Goal: Navigation & Orientation: Find specific page/section

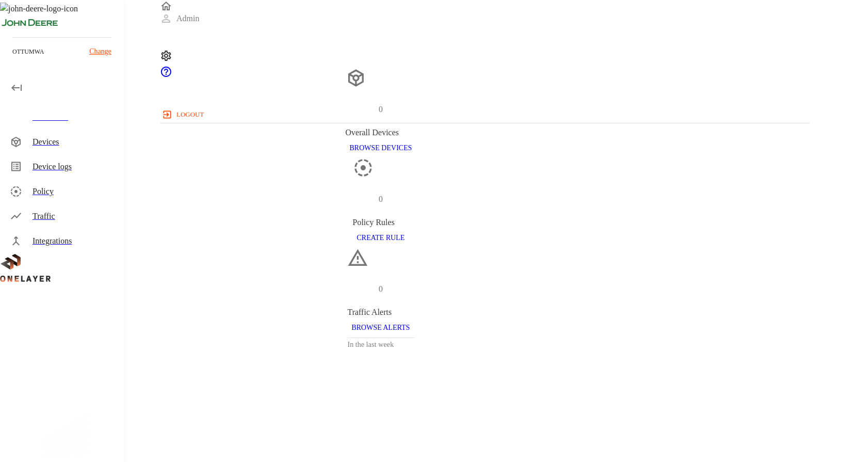
click at [75, 143] on div "Devices" at bounding box center [74, 142] width 83 height 12
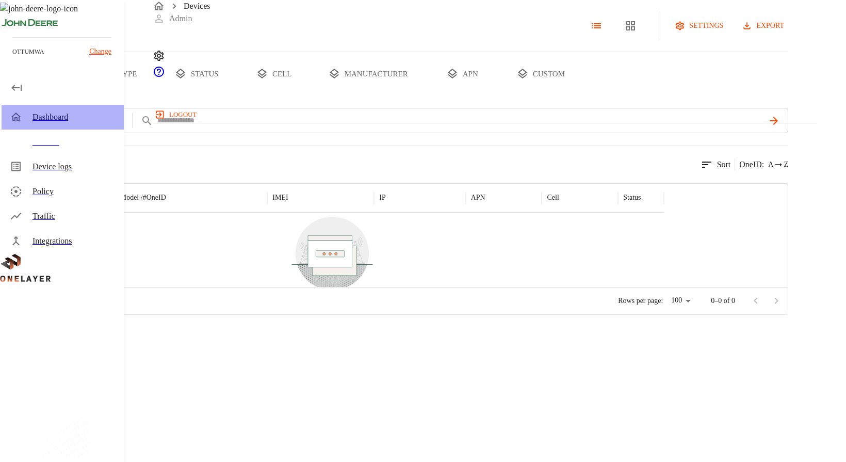
click at [76, 120] on div "Dashboard" at bounding box center [74, 117] width 83 height 12
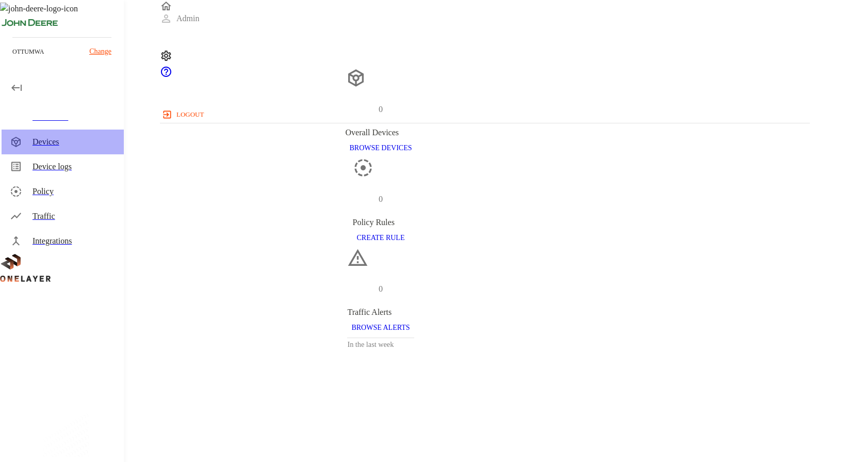
click at [84, 145] on div "Devices" at bounding box center [74, 142] width 83 height 12
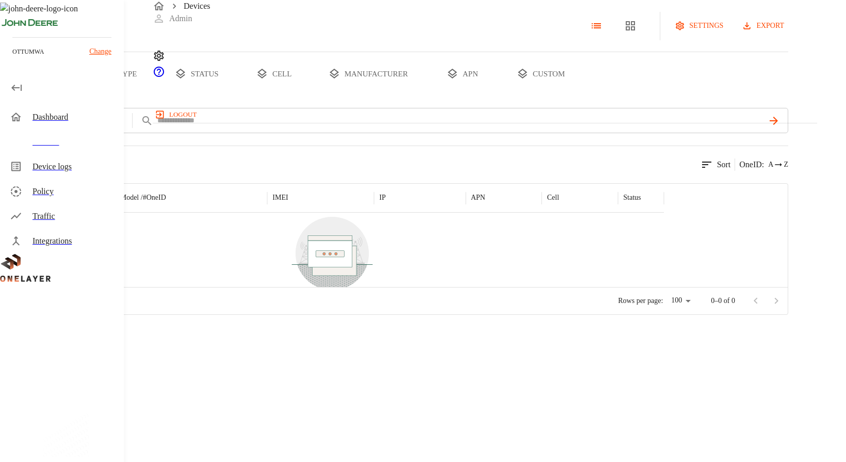
click at [580, 95] on button "custom" at bounding box center [540, 73] width 79 height 43
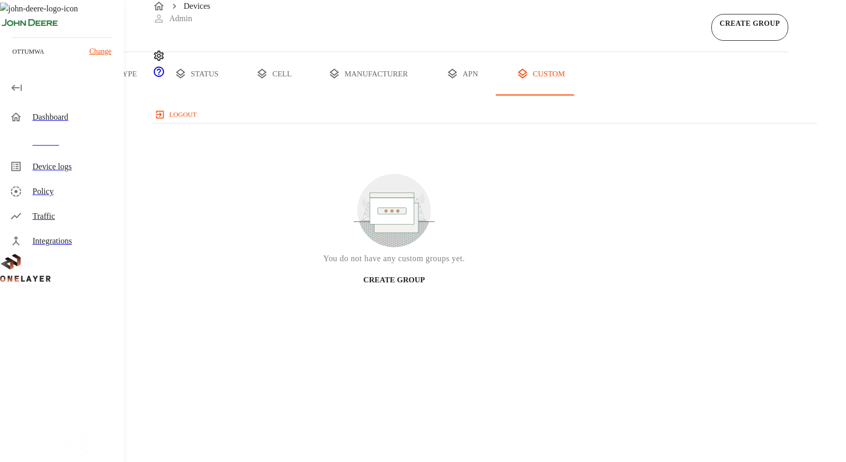
click at [89, 123] on div "Dashboard" at bounding box center [74, 117] width 83 height 12
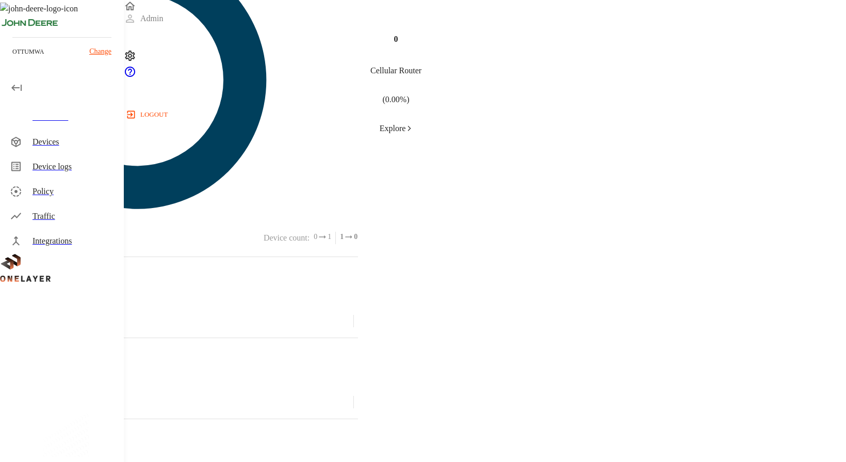
scroll to position [482, 0]
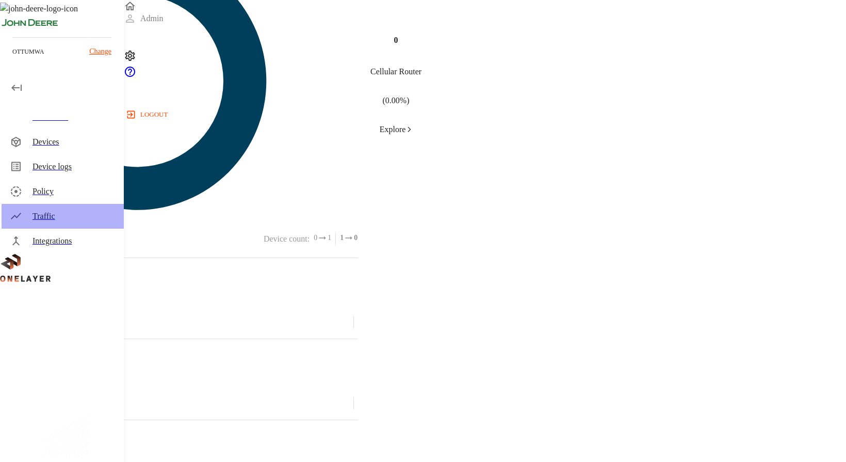
click at [33, 211] on div "Traffic" at bounding box center [74, 216] width 83 height 12
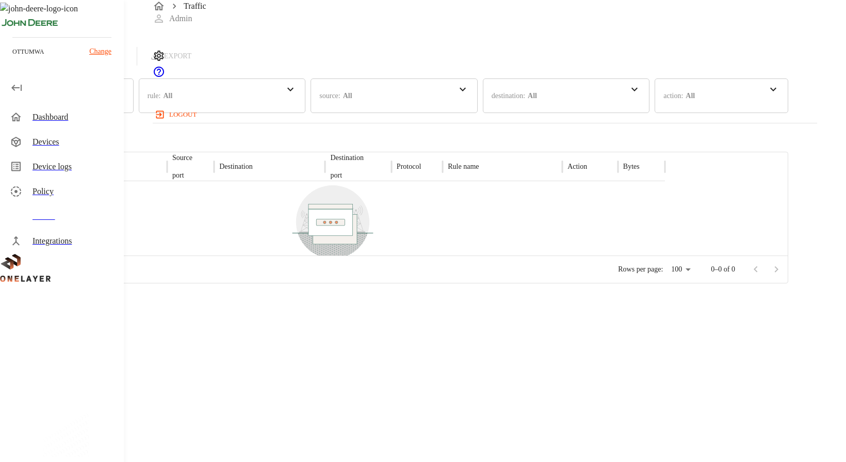
click at [86, 61] on icon "button" at bounding box center [81, 56] width 10 height 10
click at [67, 125] on div "Dashboard" at bounding box center [63, 117] width 122 height 25
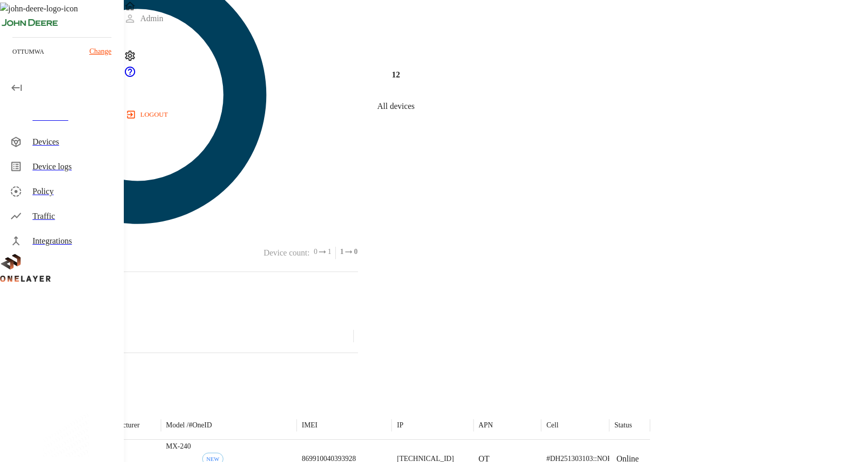
scroll to position [475, 0]
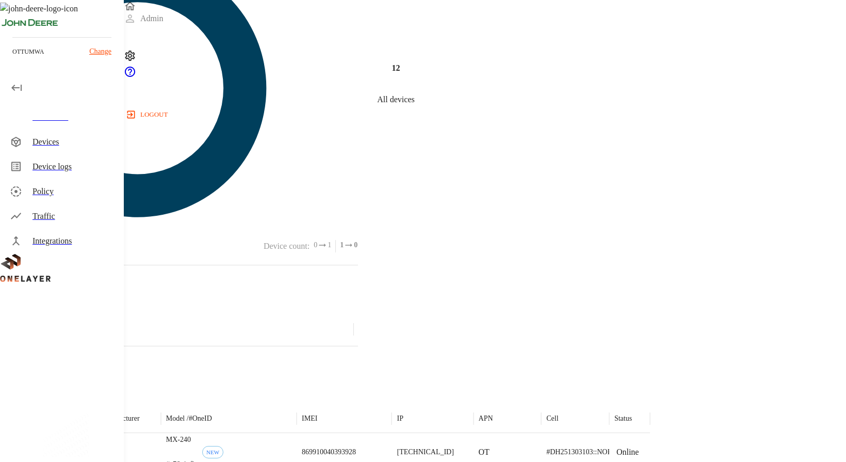
click at [160, 433] on div at bounding box center [128, 451] width 66 height 37
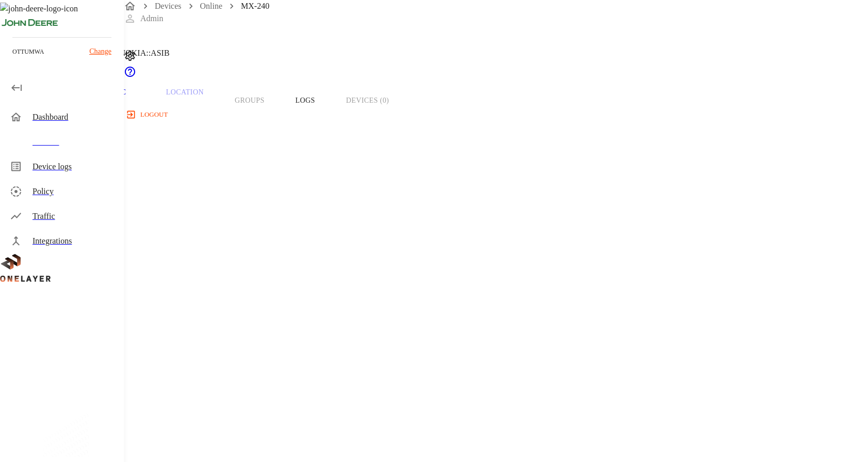
scroll to position [37, 0]
click at [72, 117] on div "Dashboard" at bounding box center [74, 117] width 83 height 12
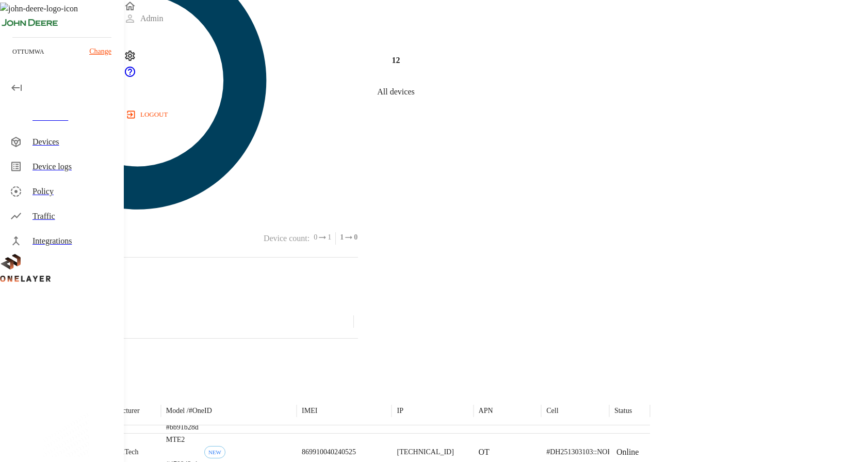
scroll to position [482, 0]
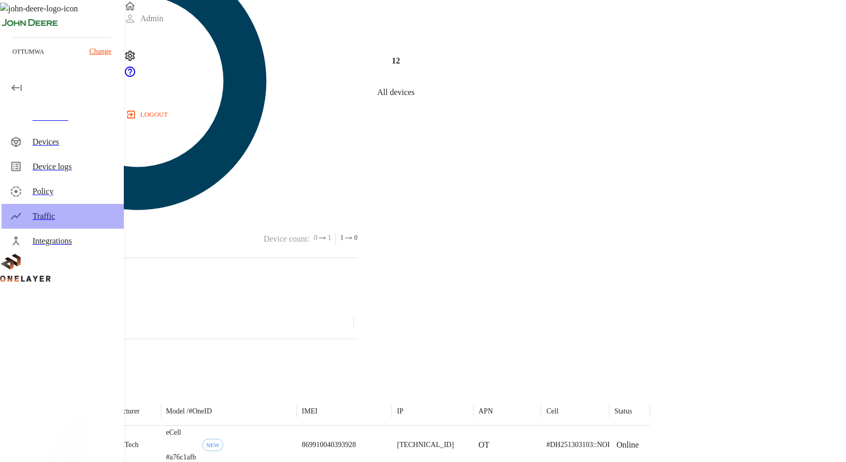
click at [65, 214] on div "Traffic" at bounding box center [74, 216] width 83 height 12
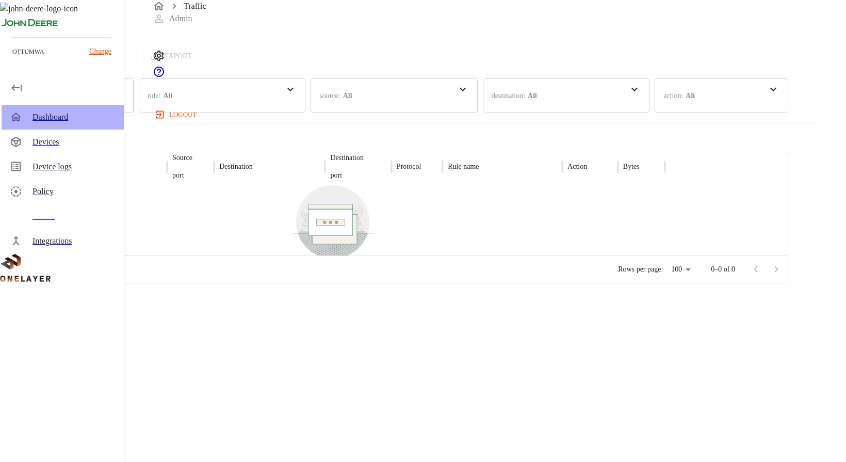
click at [79, 121] on div "Dashboard" at bounding box center [74, 117] width 83 height 12
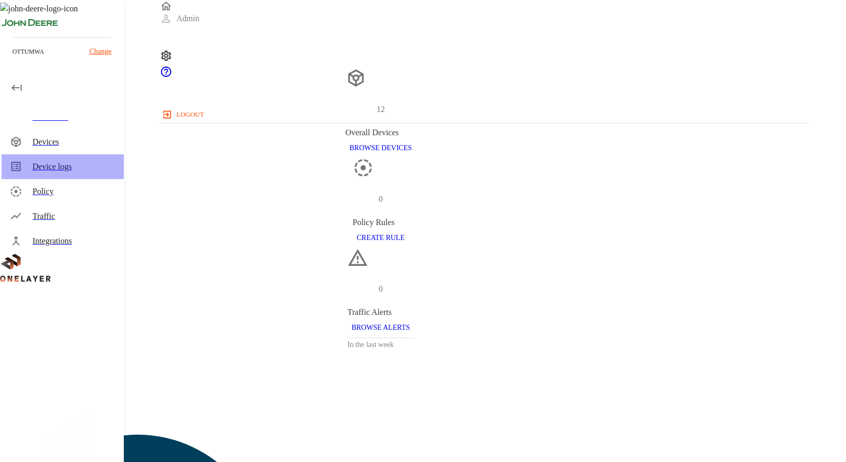
click at [66, 166] on div "Device logs" at bounding box center [74, 166] width 83 height 12
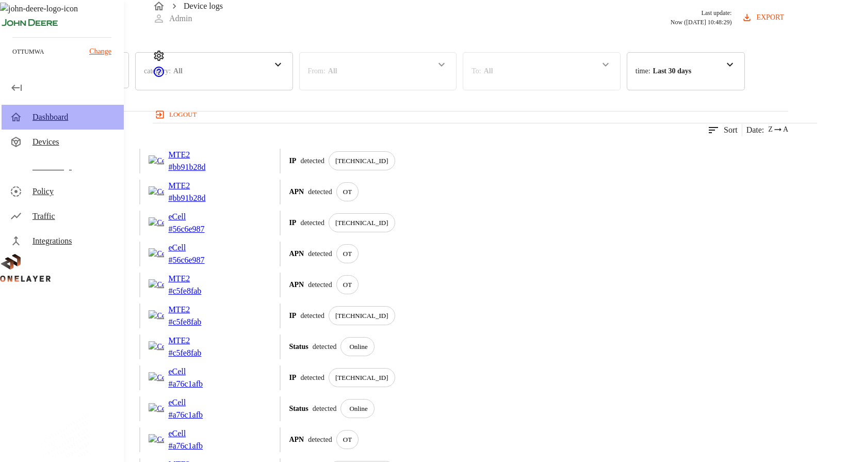
click at [70, 118] on div "Dashboard" at bounding box center [74, 117] width 83 height 12
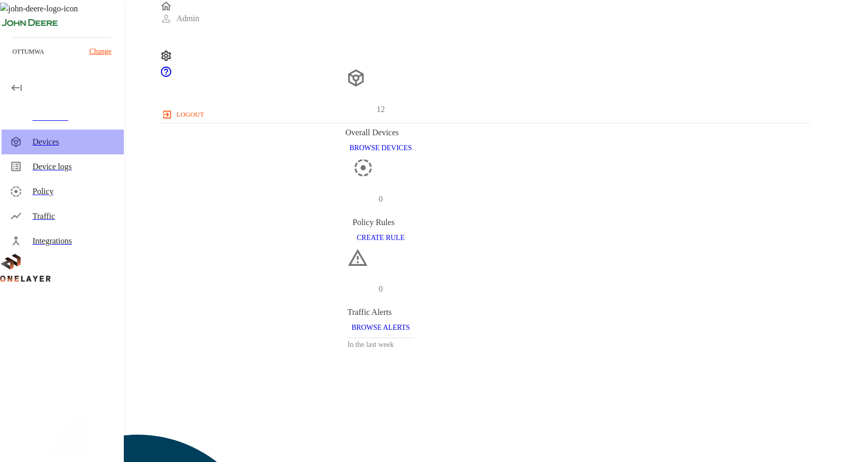
click at [90, 140] on div "Devices" at bounding box center [74, 142] width 83 height 12
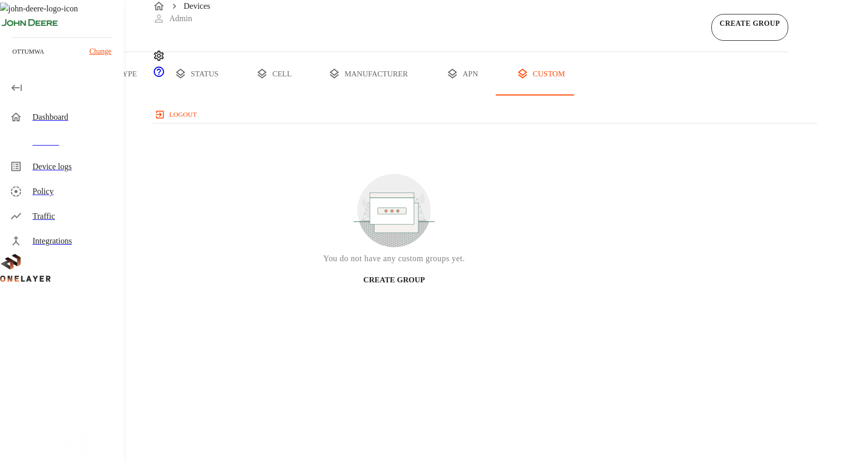
click at [580, 95] on button "custom" at bounding box center [540, 73] width 79 height 43
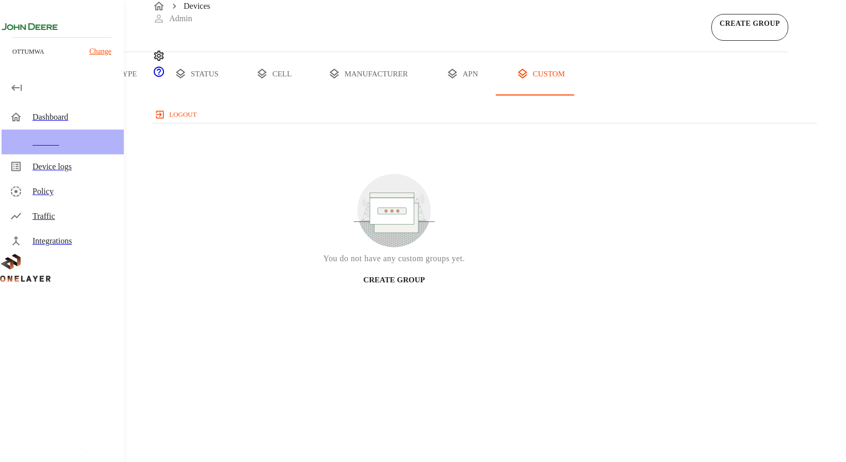
click at [100, 145] on div "Devices" at bounding box center [74, 142] width 83 height 12
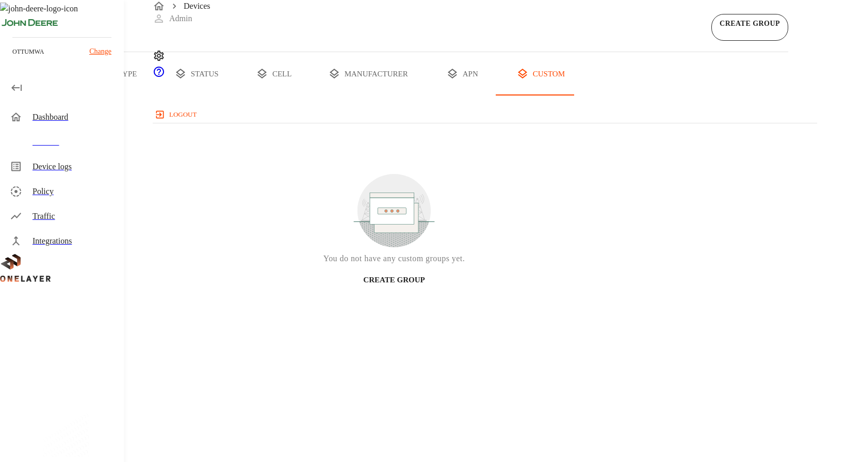
click at [92, 116] on div "Dashboard" at bounding box center [74, 117] width 83 height 12
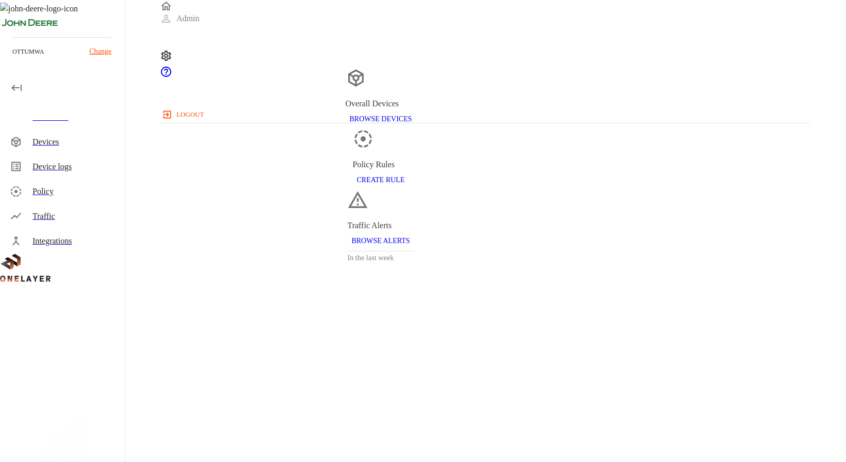
click at [89, 145] on div "Devices" at bounding box center [74, 142] width 83 height 12
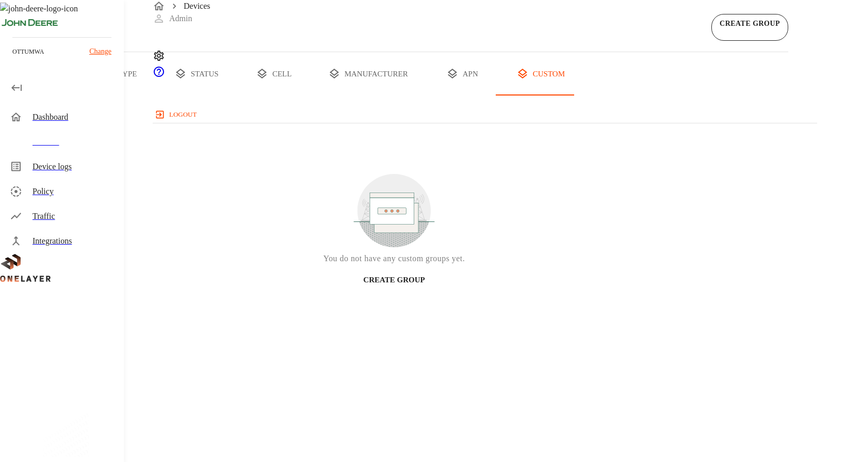
click at [80, 95] on button "all devices" at bounding box center [40, 73] width 80 height 43
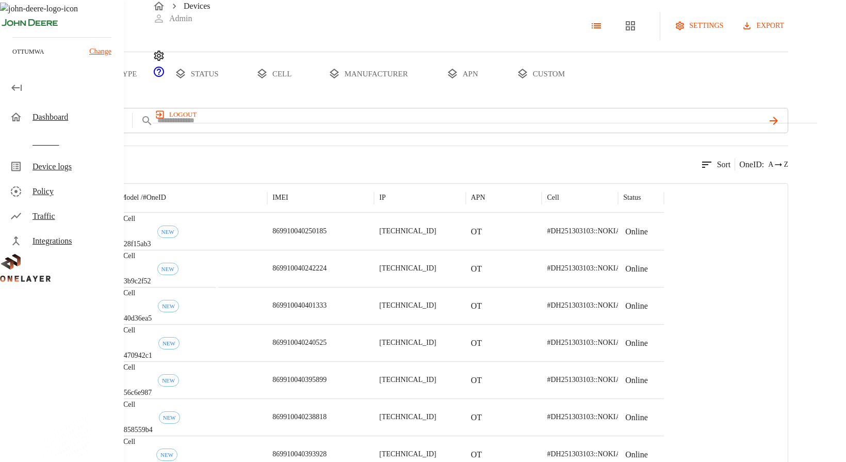
click at [85, 236] on img "MultiTech" at bounding box center [65, 231] width 38 height 10
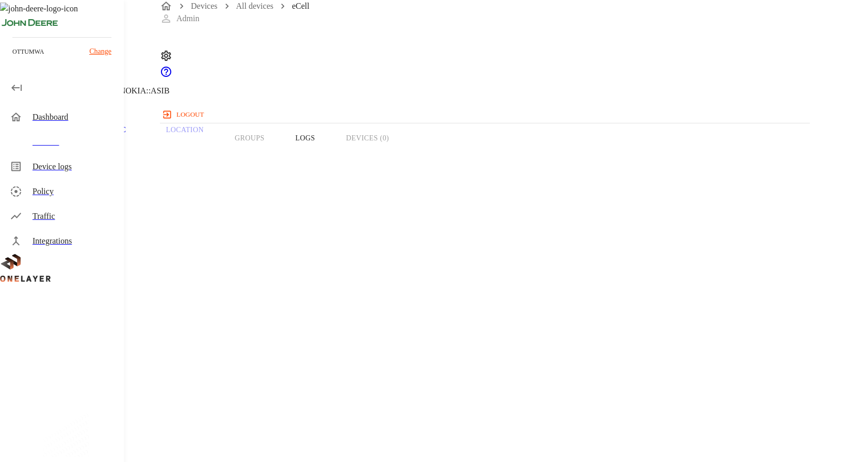
copy span "8900099200003090629"
drag, startPoint x: 563, startPoint y: 264, endPoint x: 465, endPoint y: 263, distance: 98.0
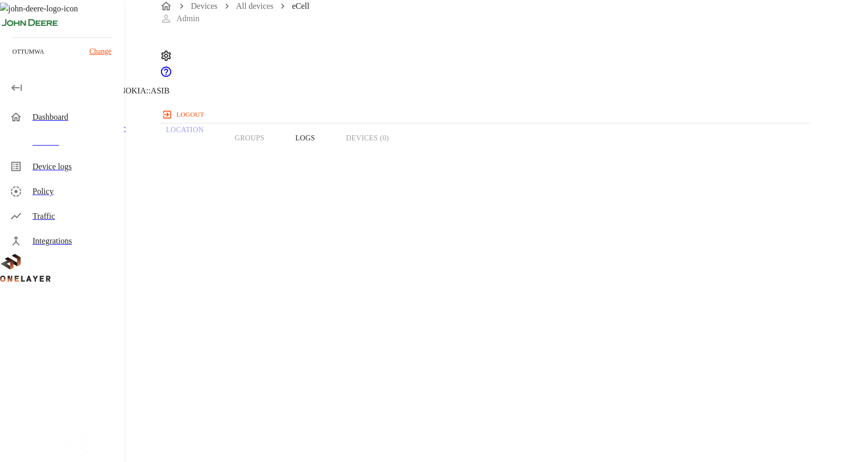
copy section "8900099200003090629"
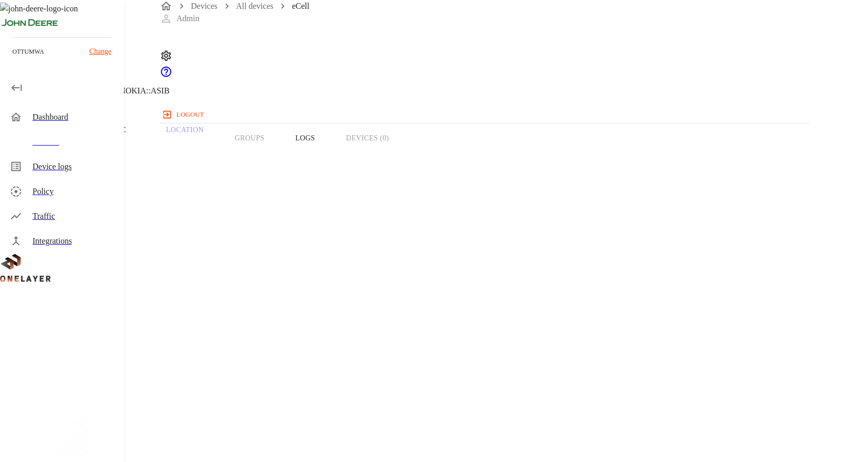
copy span "8900099200003090629"
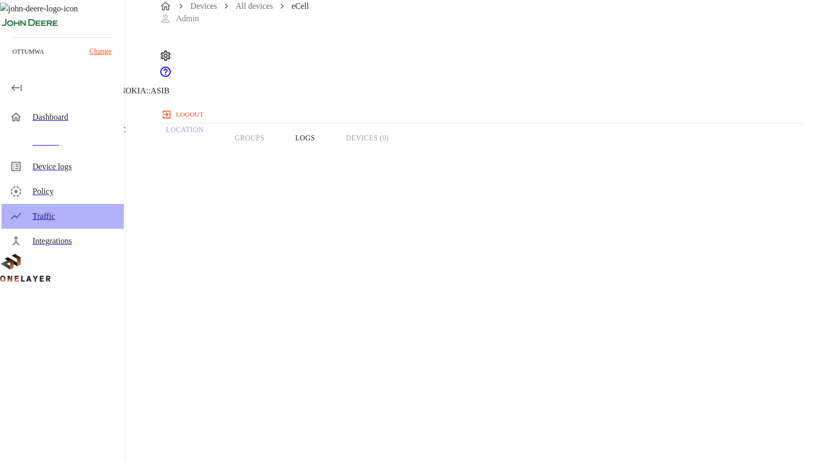
click at [88, 216] on div "Traffic" at bounding box center [74, 216] width 83 height 12
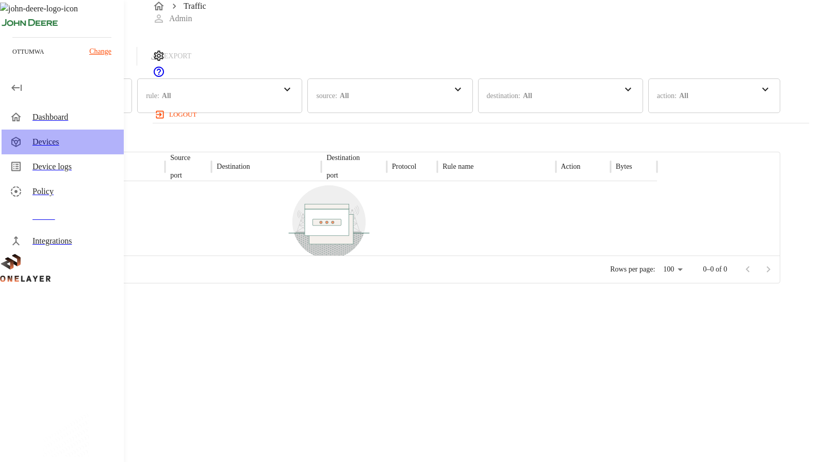
click at [67, 142] on div "Devices" at bounding box center [74, 142] width 83 height 12
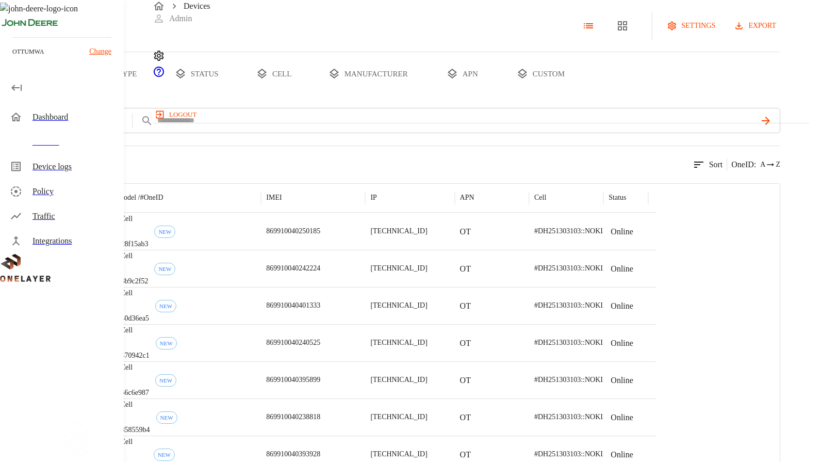
click at [580, 95] on button "custom" at bounding box center [540, 73] width 79 height 43
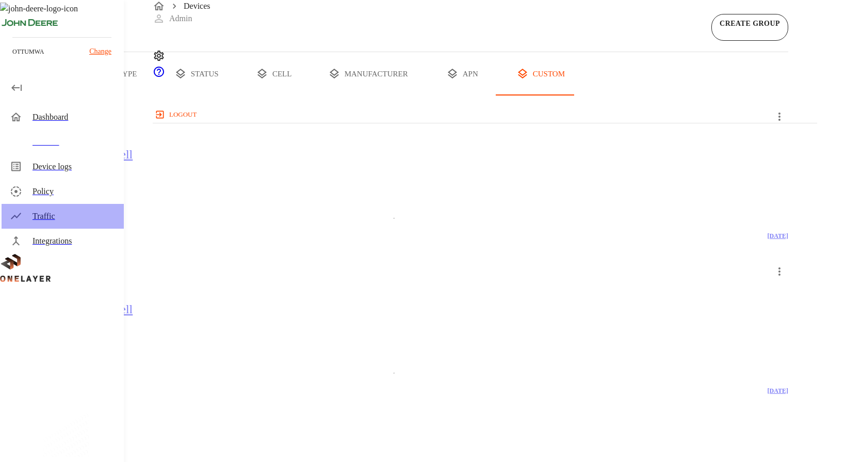
click at [80, 207] on div "Traffic" at bounding box center [63, 216] width 122 height 25
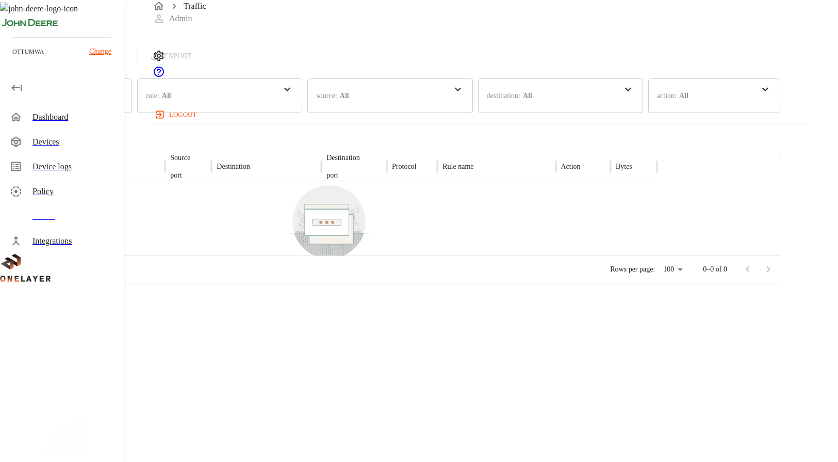
click at [64, 115] on div "Dashboard" at bounding box center [74, 117] width 83 height 12
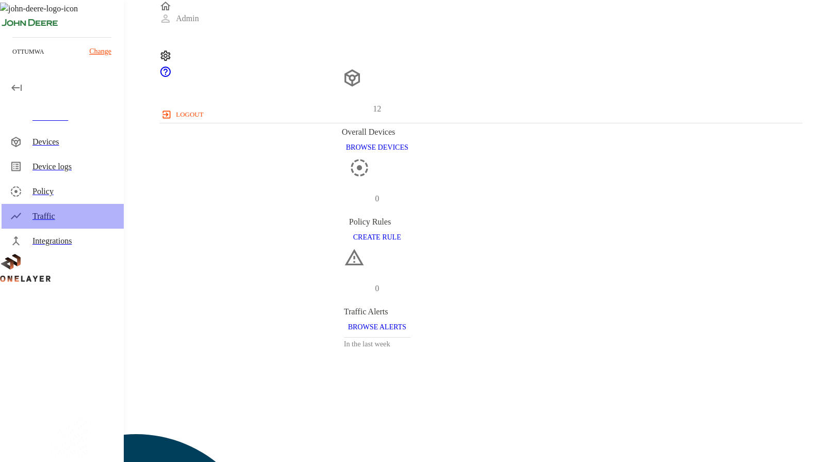
click at [44, 222] on div "Traffic" at bounding box center [74, 216] width 83 height 12
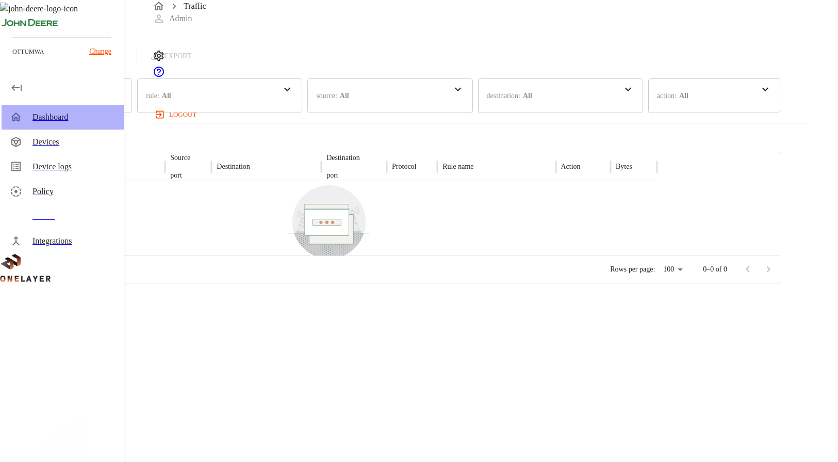
click at [49, 111] on div "Dashboard" at bounding box center [74, 117] width 83 height 12
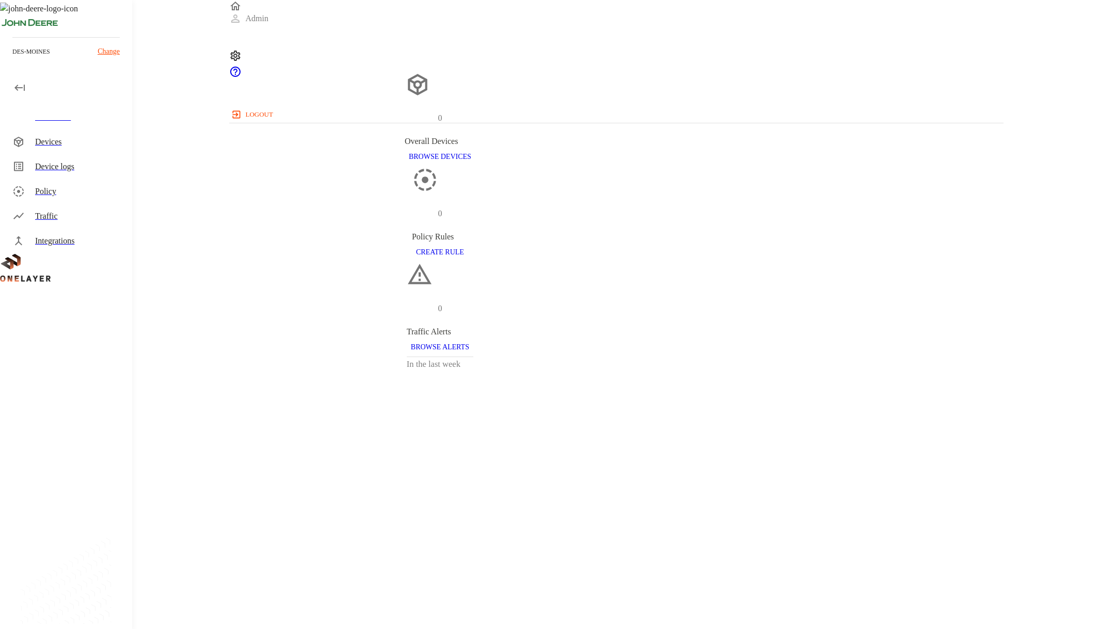
click at [92, 148] on div "Devices" at bounding box center [79, 142] width 89 height 12
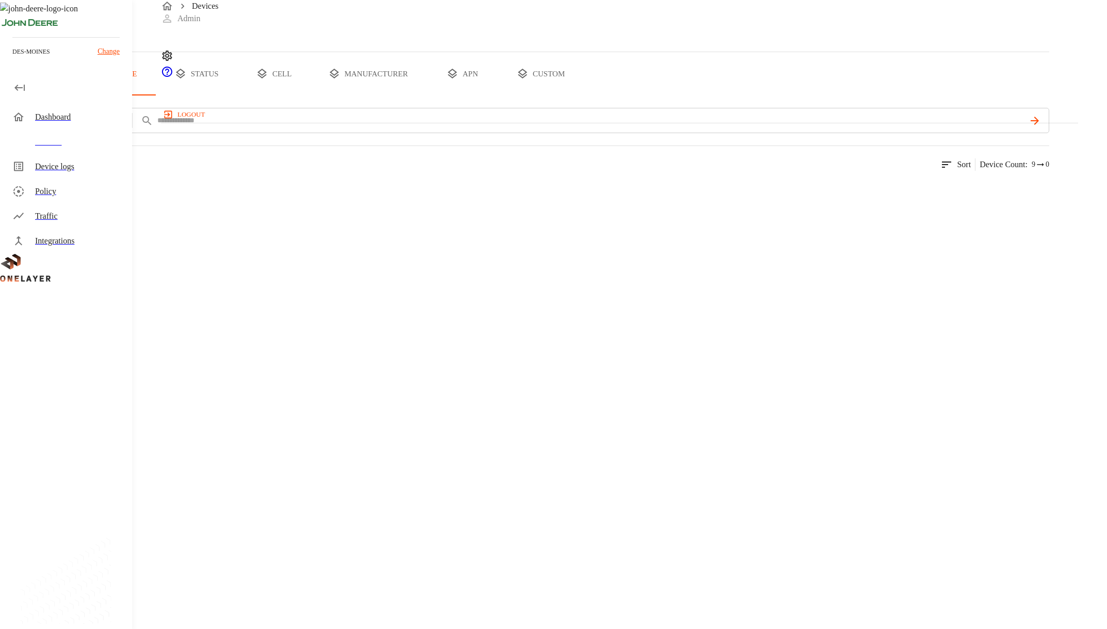
click at [580, 95] on button "custom" at bounding box center [540, 73] width 79 height 43
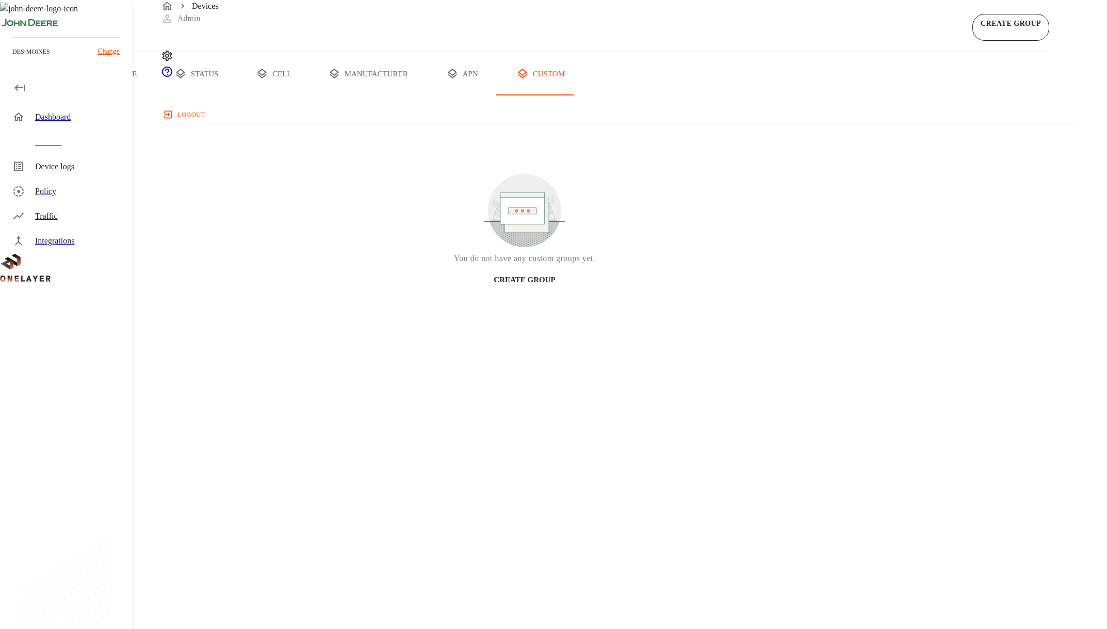
click at [74, 139] on div "Devices" at bounding box center [79, 142] width 89 height 12
click at [77, 121] on div "Dashboard" at bounding box center [79, 117] width 89 height 12
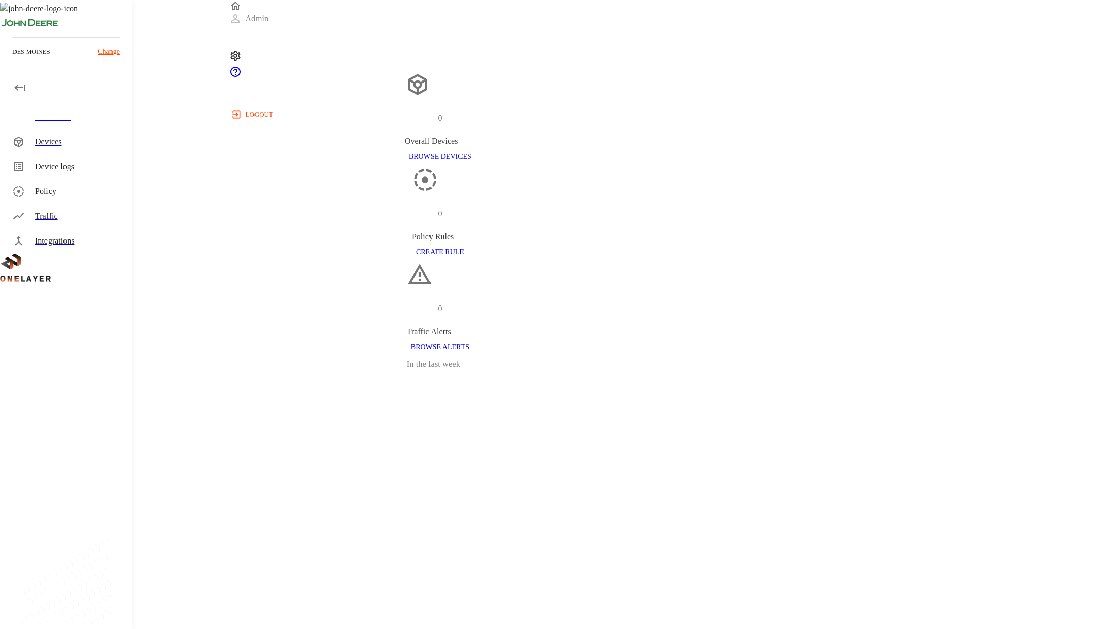
click at [75, 144] on div "Devices" at bounding box center [79, 142] width 89 height 12
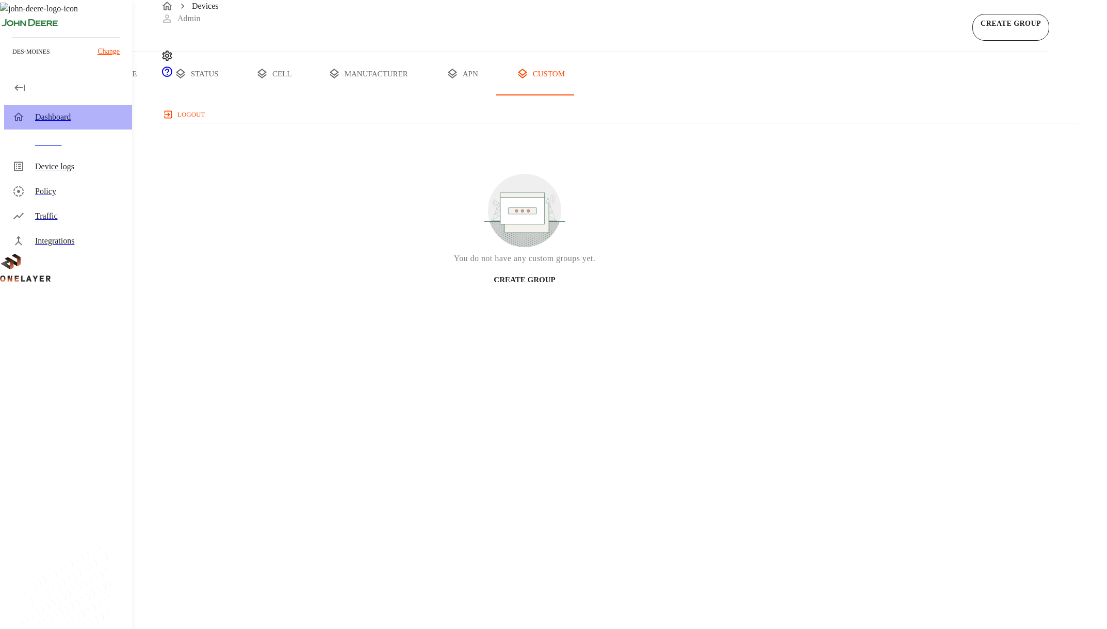
click at [84, 116] on div "Dashboard" at bounding box center [79, 117] width 89 height 12
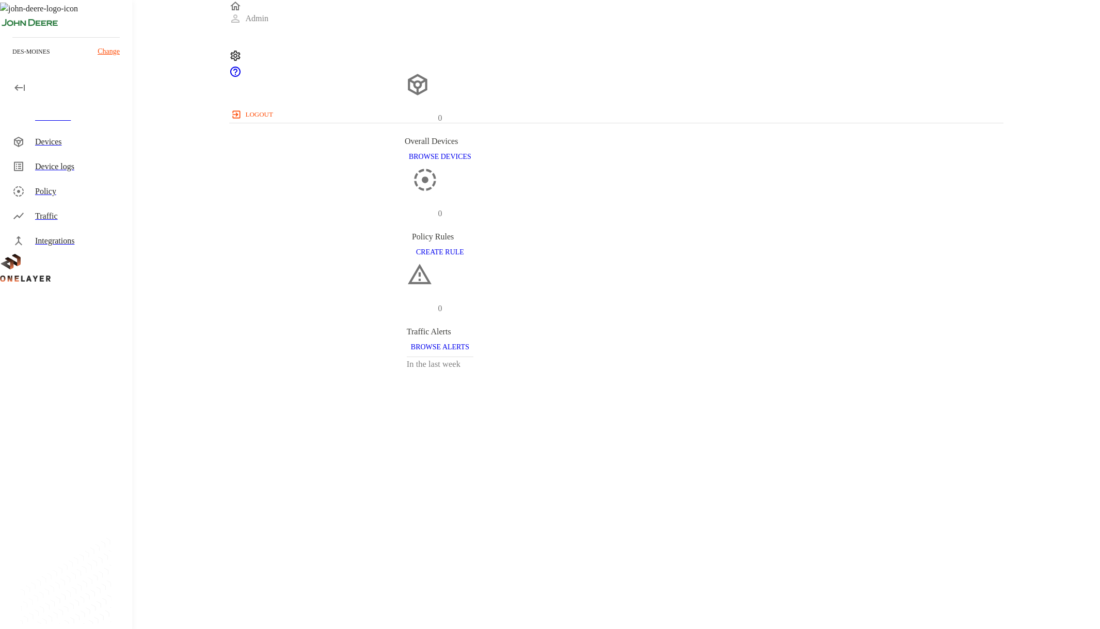
click at [79, 145] on div "Devices" at bounding box center [79, 142] width 89 height 12
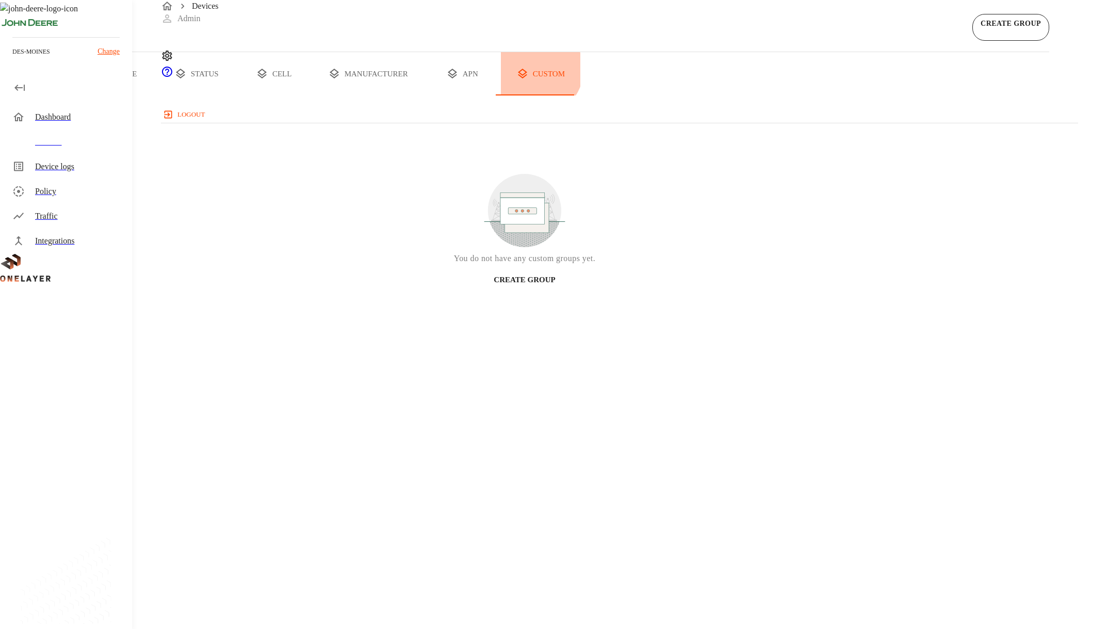
click at [580, 95] on button "custom" at bounding box center [540, 73] width 79 height 43
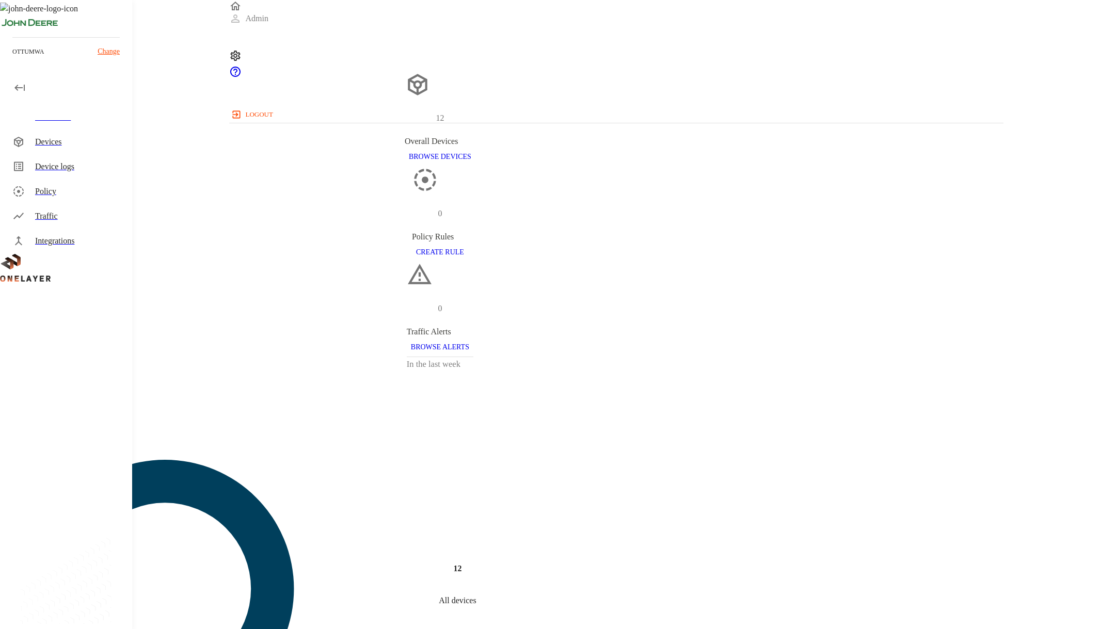
click at [84, 120] on div "Dashboard" at bounding box center [79, 117] width 89 height 12
click at [78, 142] on div "Devices" at bounding box center [79, 142] width 89 height 12
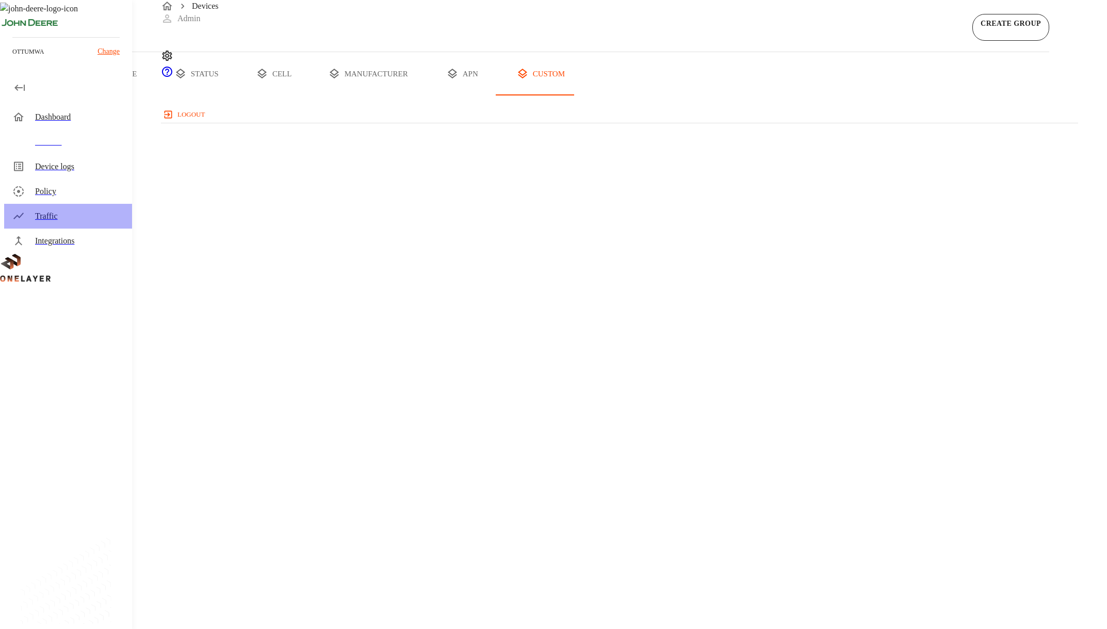
click at [74, 218] on div "Traffic" at bounding box center [79, 216] width 89 height 12
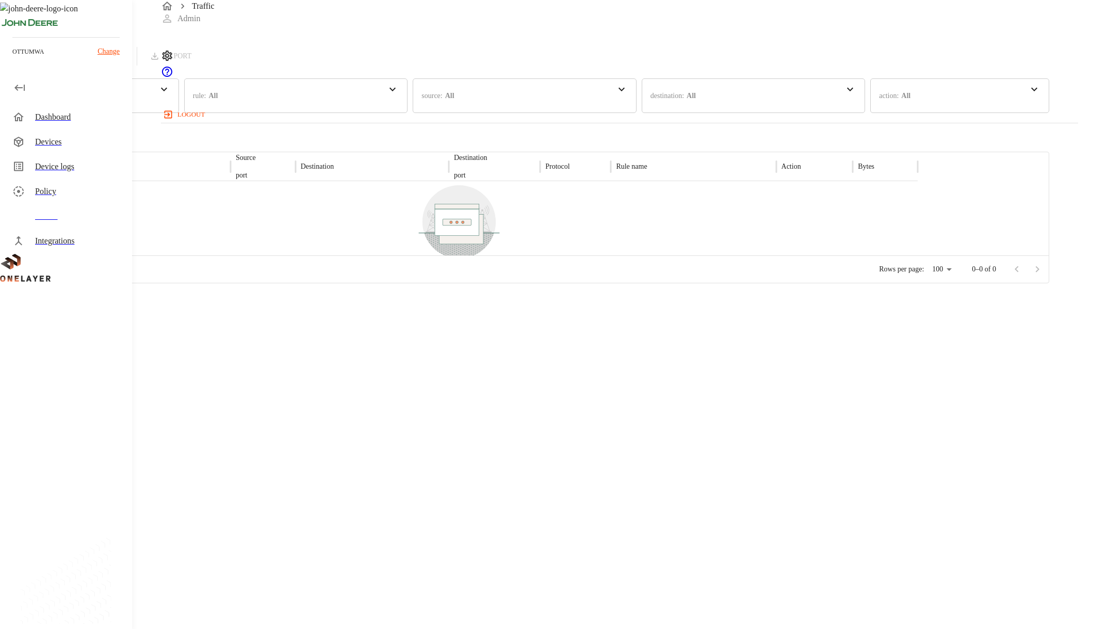
click at [126, 60] on button "Refresh" at bounding box center [100, 56] width 52 height 19
